Goal: Find specific page/section: Find specific page/section

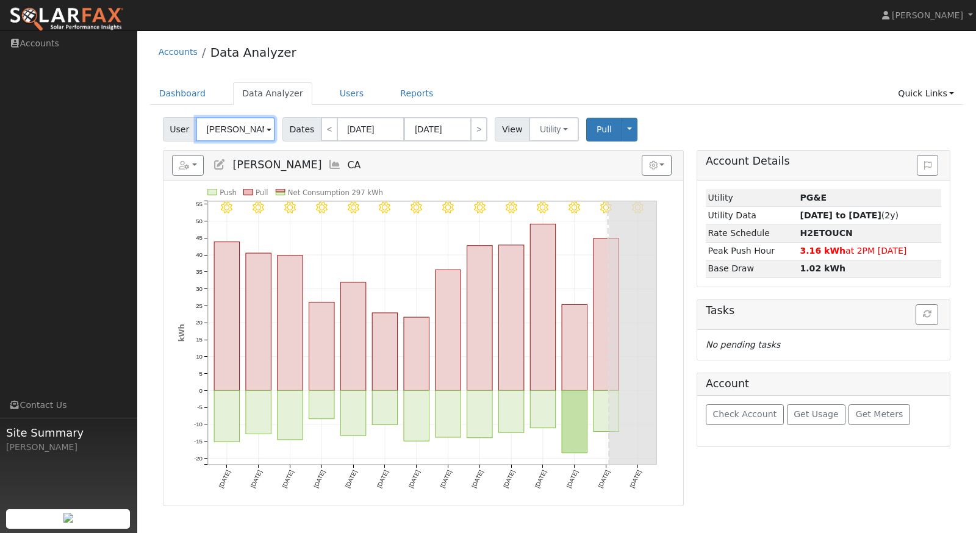
click at [230, 134] on input "Carrie Ford" at bounding box center [235, 129] width 79 height 24
type input "m"
click at [435, 63] on div "Accounts Data Analyzer" at bounding box center [556, 55] width 813 height 37
click at [187, 91] on link "Dashboard" at bounding box center [182, 93] width 65 height 23
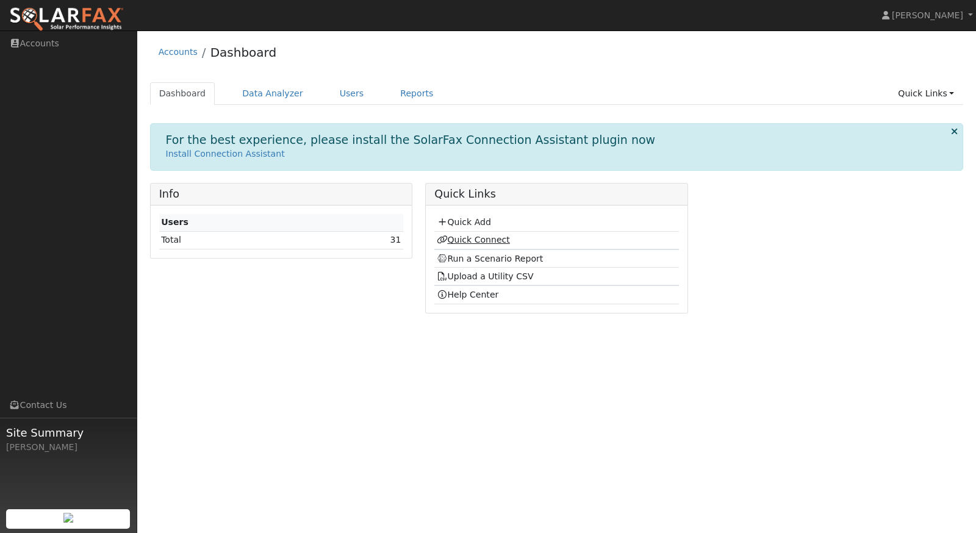
click at [468, 240] on link "Quick Connect" at bounding box center [473, 240] width 73 height 10
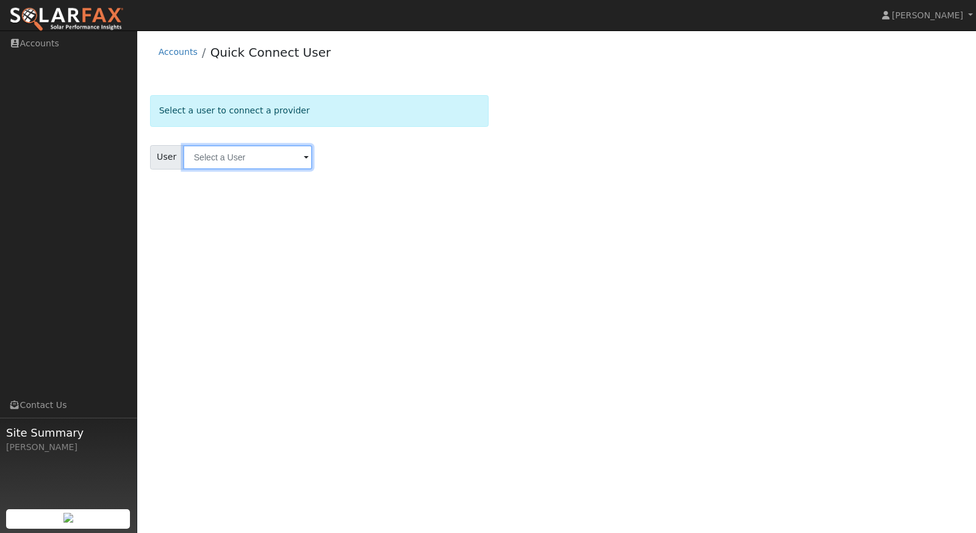
click at [247, 152] on input "text" at bounding box center [247, 157] width 129 height 24
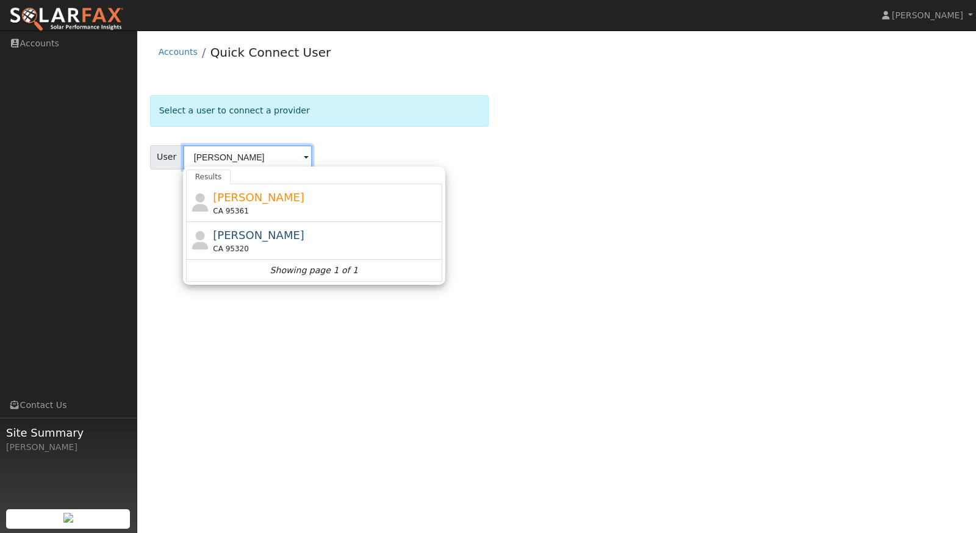
type input "[PERSON_NAME]"
click at [384, 149] on div "User [PERSON_NAME] Results [PERSON_NAME] CA 95361 [PERSON_NAME] [GEOGRAPHIC_DAT…" at bounding box center [319, 157] width 339 height 24
